Goal: Task Accomplishment & Management: Manage account settings

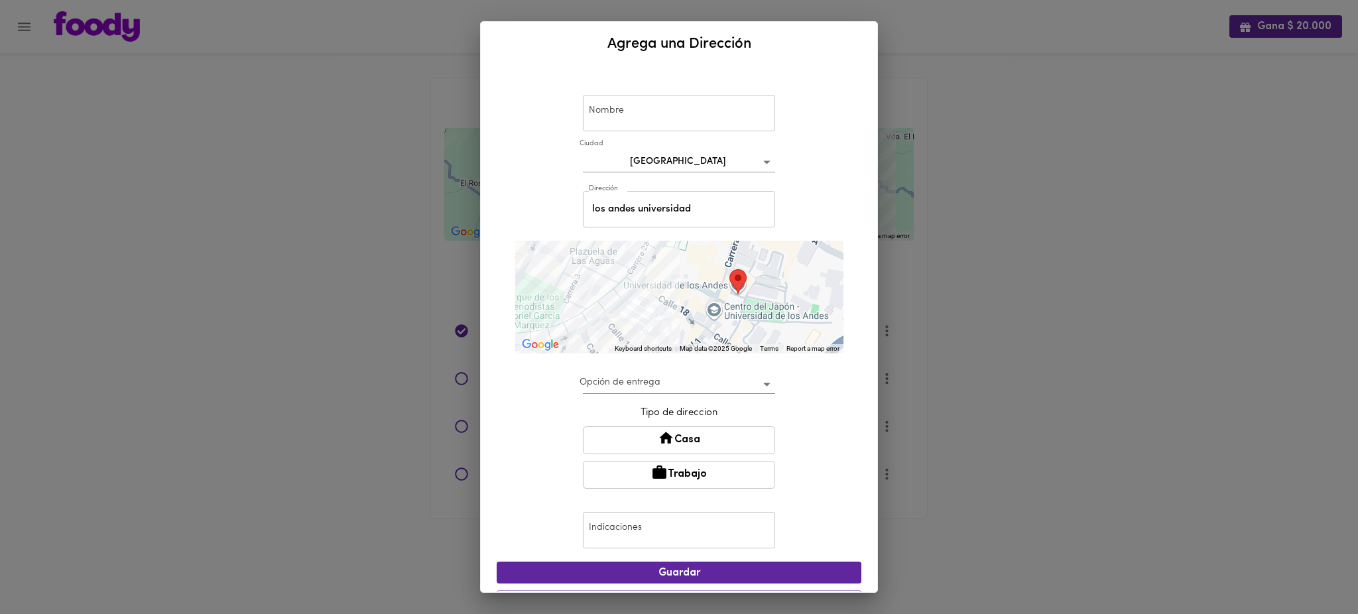
click at [182, 155] on div "Agrega una Dirección Nombre Nombre [GEOGRAPHIC_DATA] bogota Dirección los andes…" at bounding box center [679, 307] width 1358 height 614
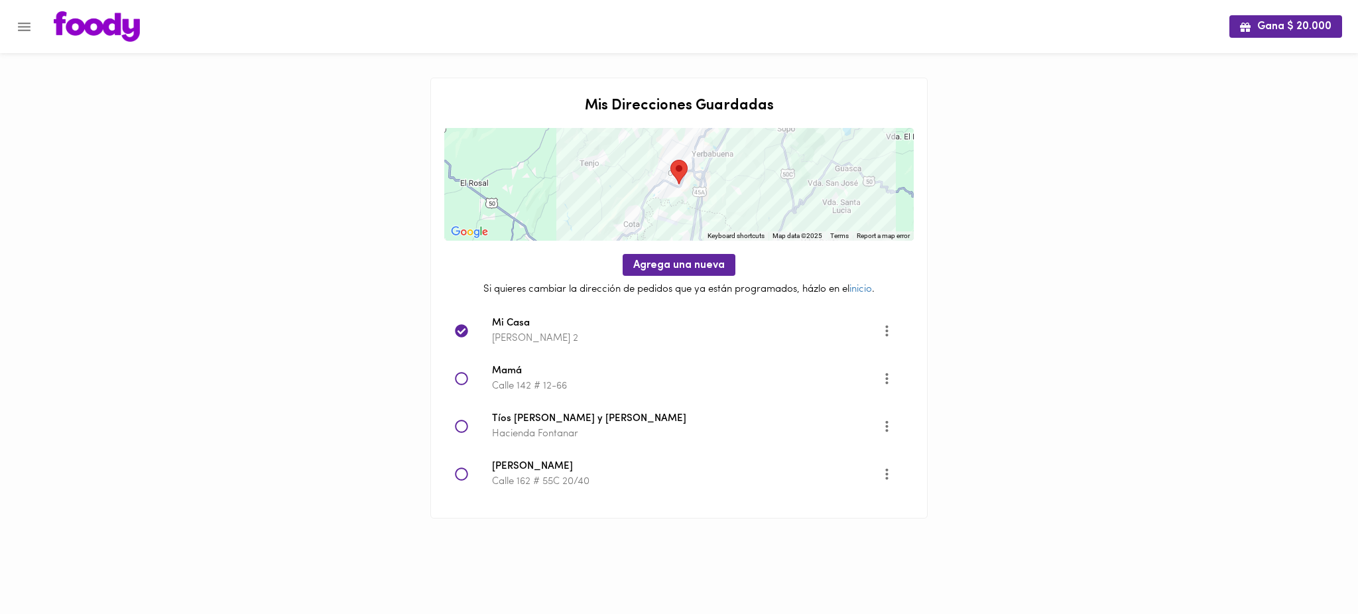
click at [27, 27] on icon "Menu" at bounding box center [24, 27] width 17 height 17
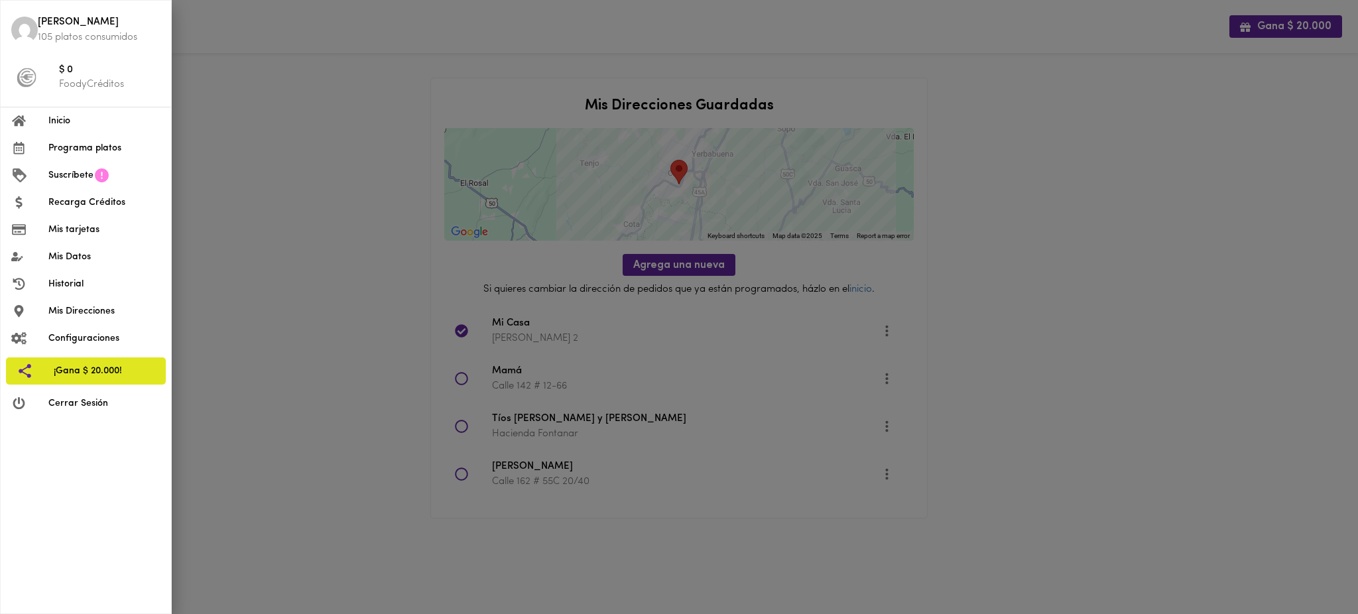
click at [117, 409] on span "Cerrar Sesión" at bounding box center [104, 404] width 112 height 14
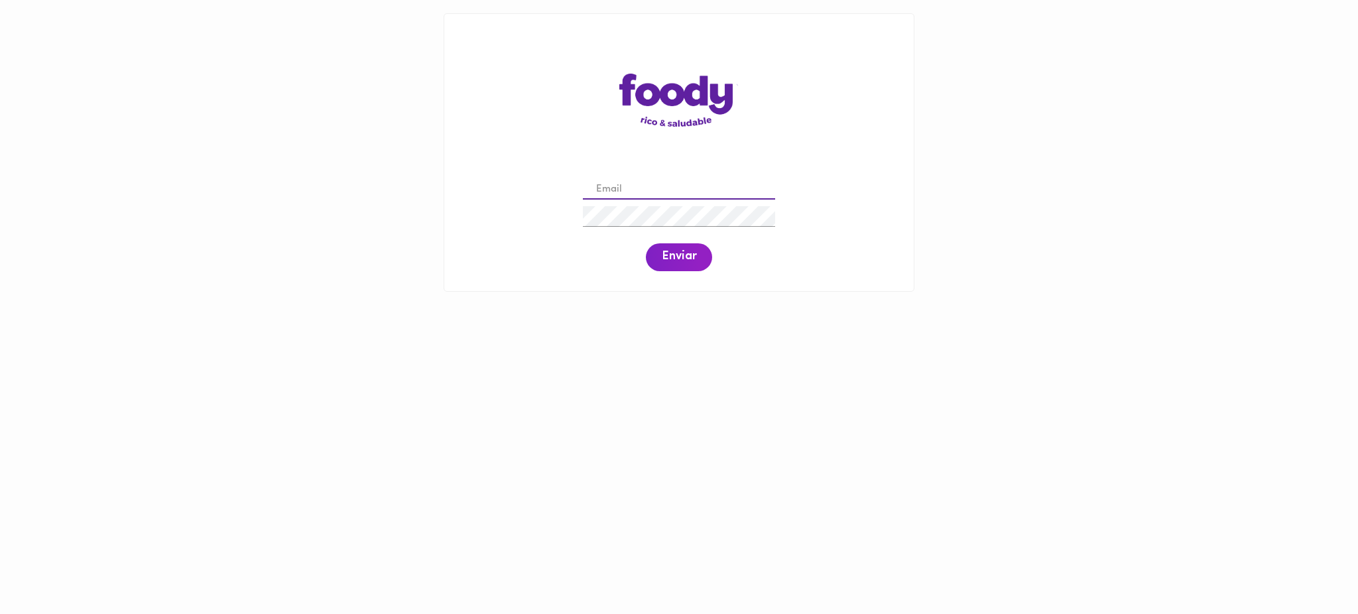
click at [676, 192] on input "email" at bounding box center [679, 190] width 192 height 21
click at [646, 191] on input "email" at bounding box center [679, 190] width 192 height 21
paste input "cristanchoisabella@gmail.com"
click at [620, 188] on input "cristanchoisabella@gmail.com" at bounding box center [679, 190] width 192 height 21
type input "cristanchoisabella@gmail.com"
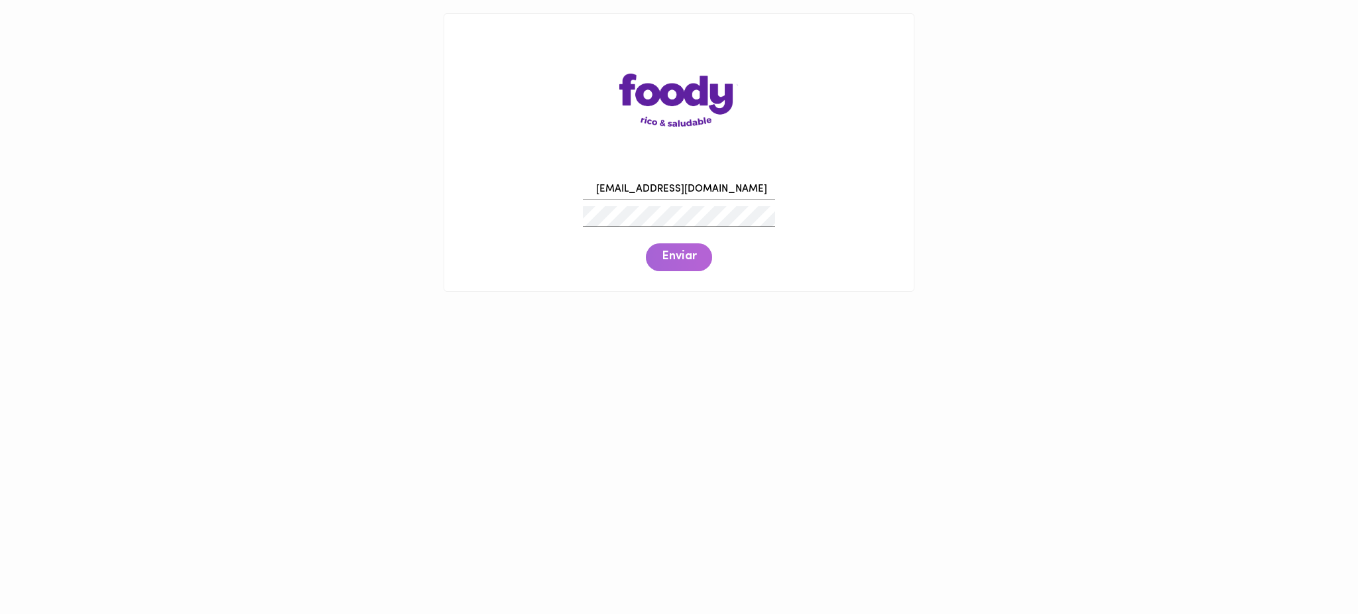
click at [673, 259] on span "Enviar" at bounding box center [679, 257] width 34 height 15
